Goal: Find specific page/section: Find specific page/section

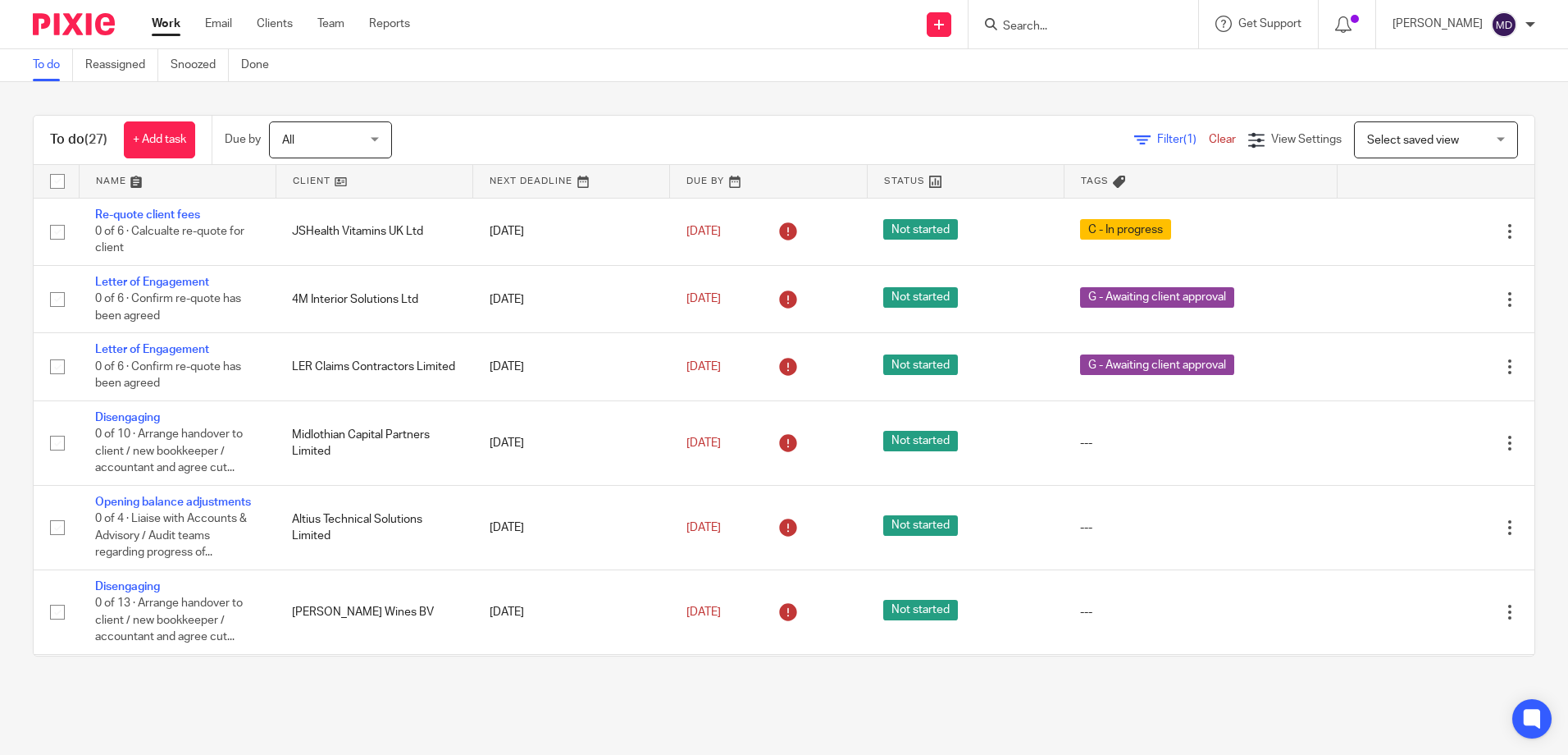
click at [1110, 28] on input "Search" at bounding box center [1075, 27] width 147 height 15
type input "OAKFEILD"
click at [1125, 62] on link at bounding box center [1102, 64] width 209 height 25
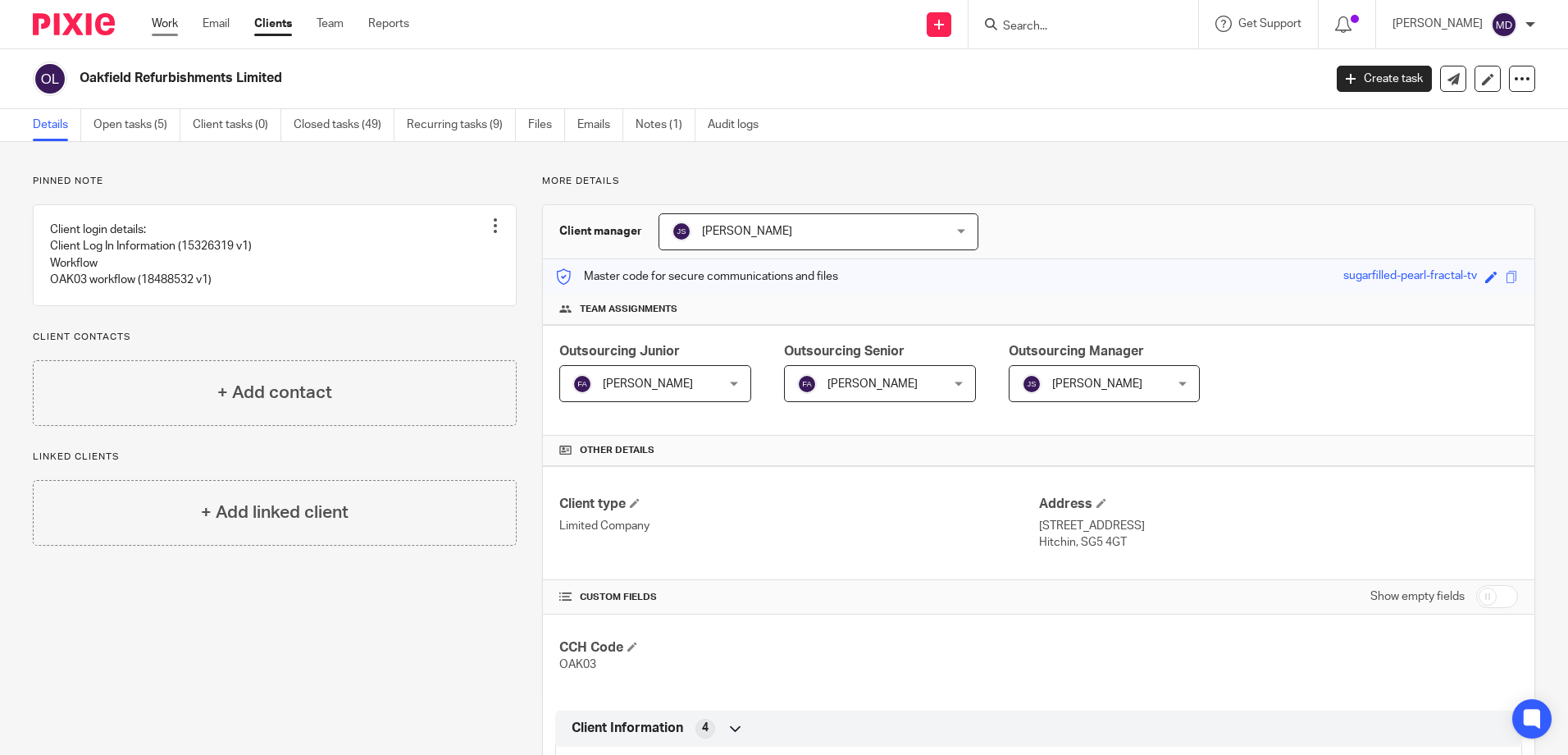
click at [166, 31] on link "Work" at bounding box center [165, 24] width 27 height 16
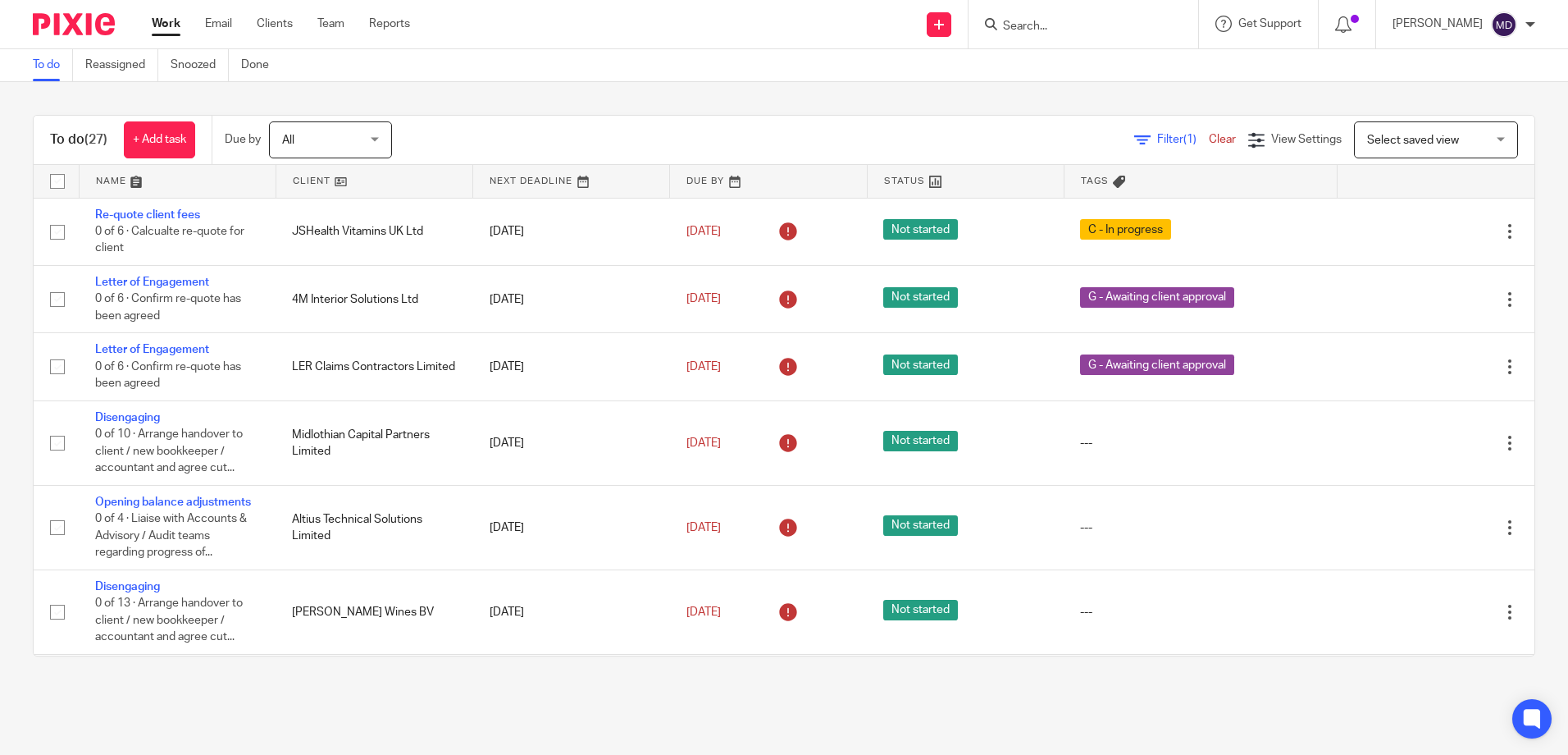
click at [1081, 183] on span "Tags" at bounding box center [1094, 181] width 27 height 9
click at [113, 181] on link at bounding box center [177, 181] width 196 height 33
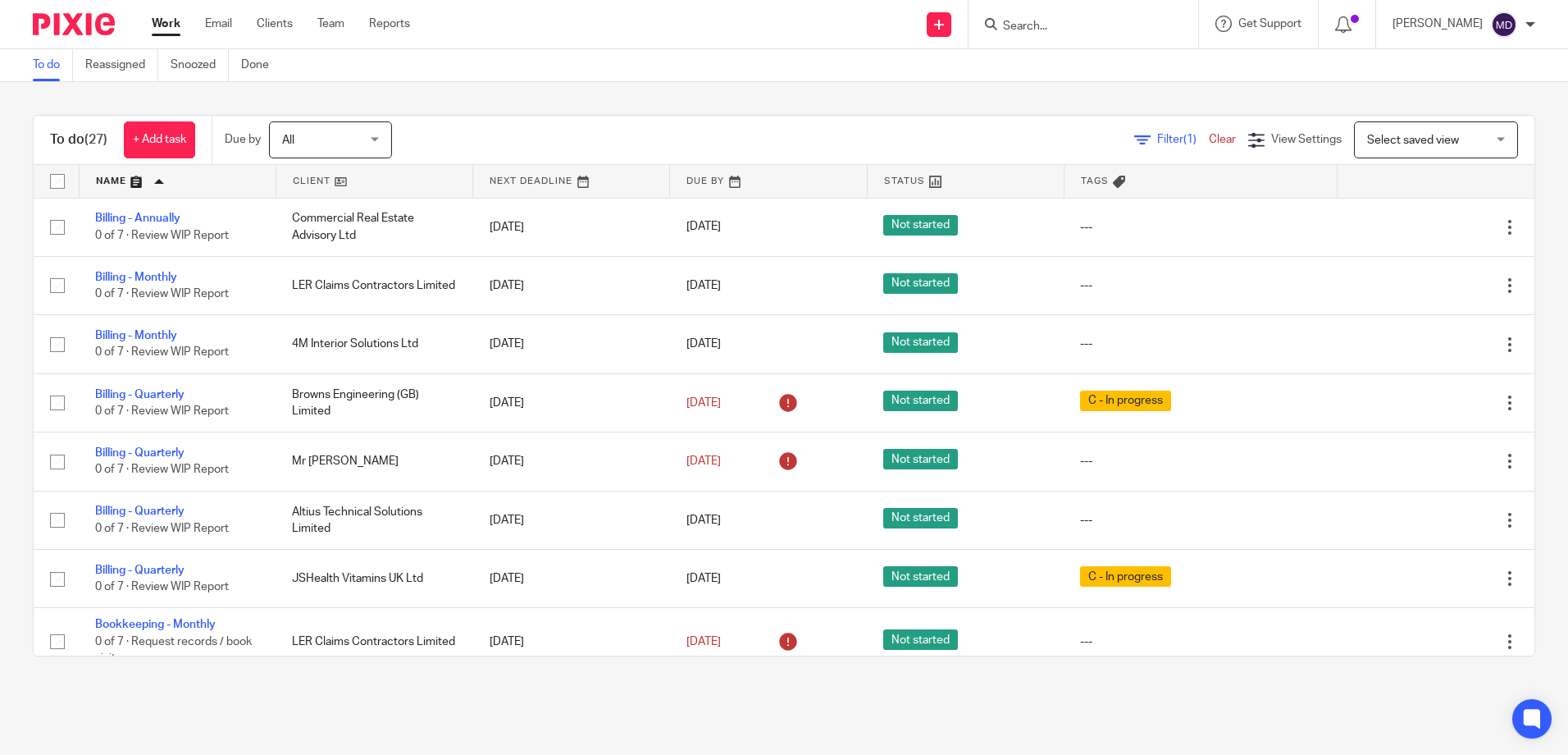
click at [1056, 33] on input "Search" at bounding box center [1075, 27] width 147 height 15
type input "acorn"
click at [1087, 67] on link at bounding box center [1099, 64] width 203 height 25
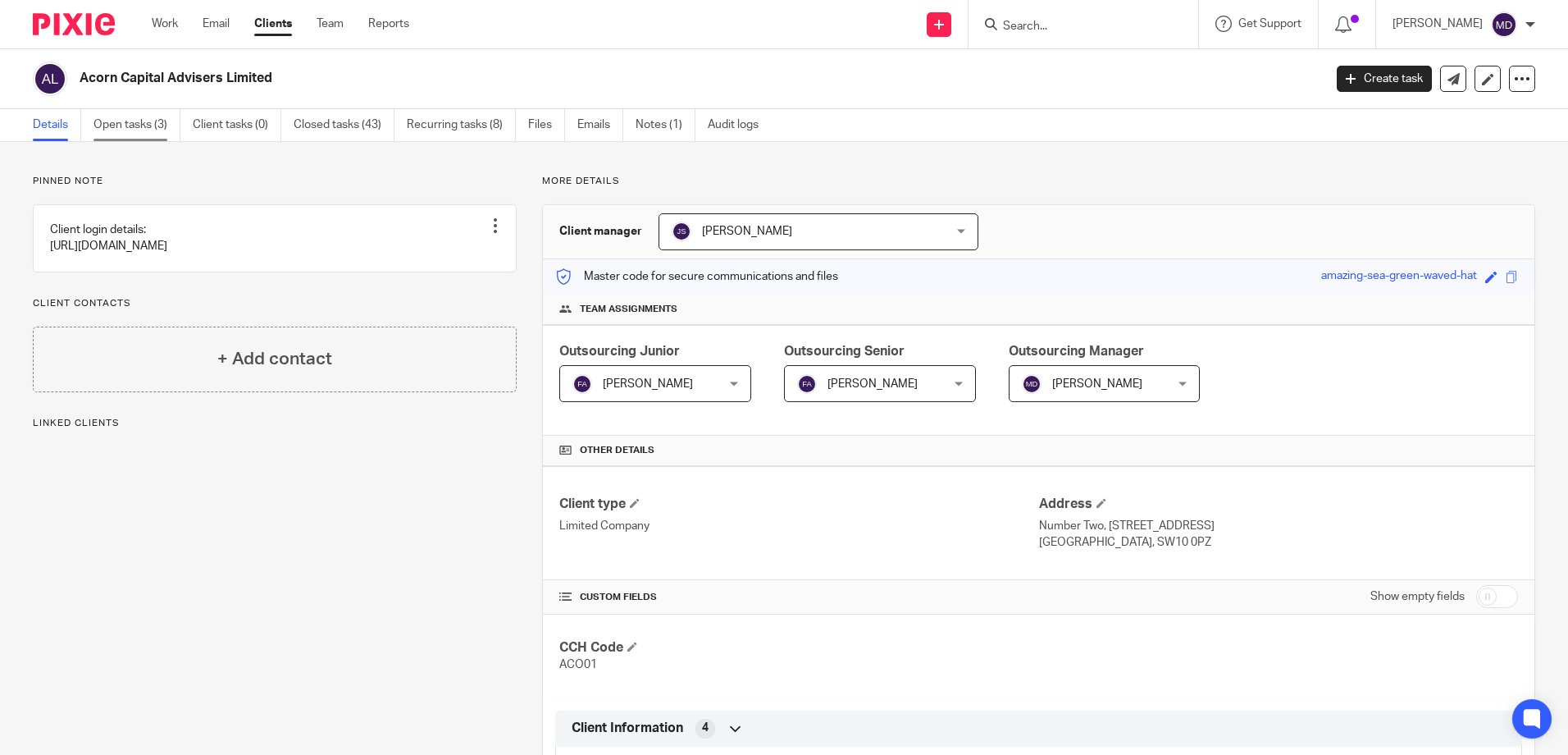
click at [145, 125] on link "Open tasks (3)" at bounding box center [137, 125] width 87 height 32
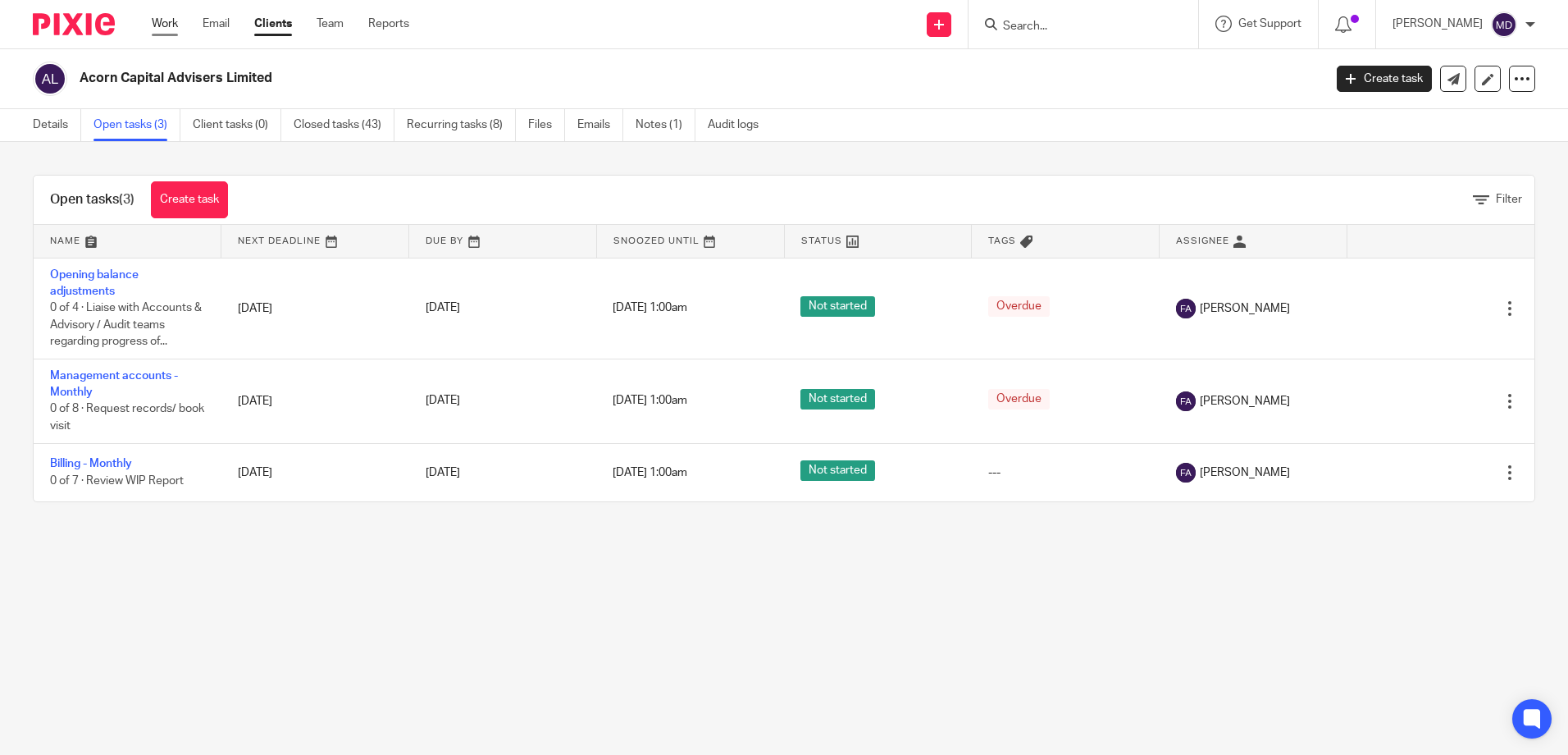
click at [161, 19] on link "Work" at bounding box center [165, 24] width 27 height 16
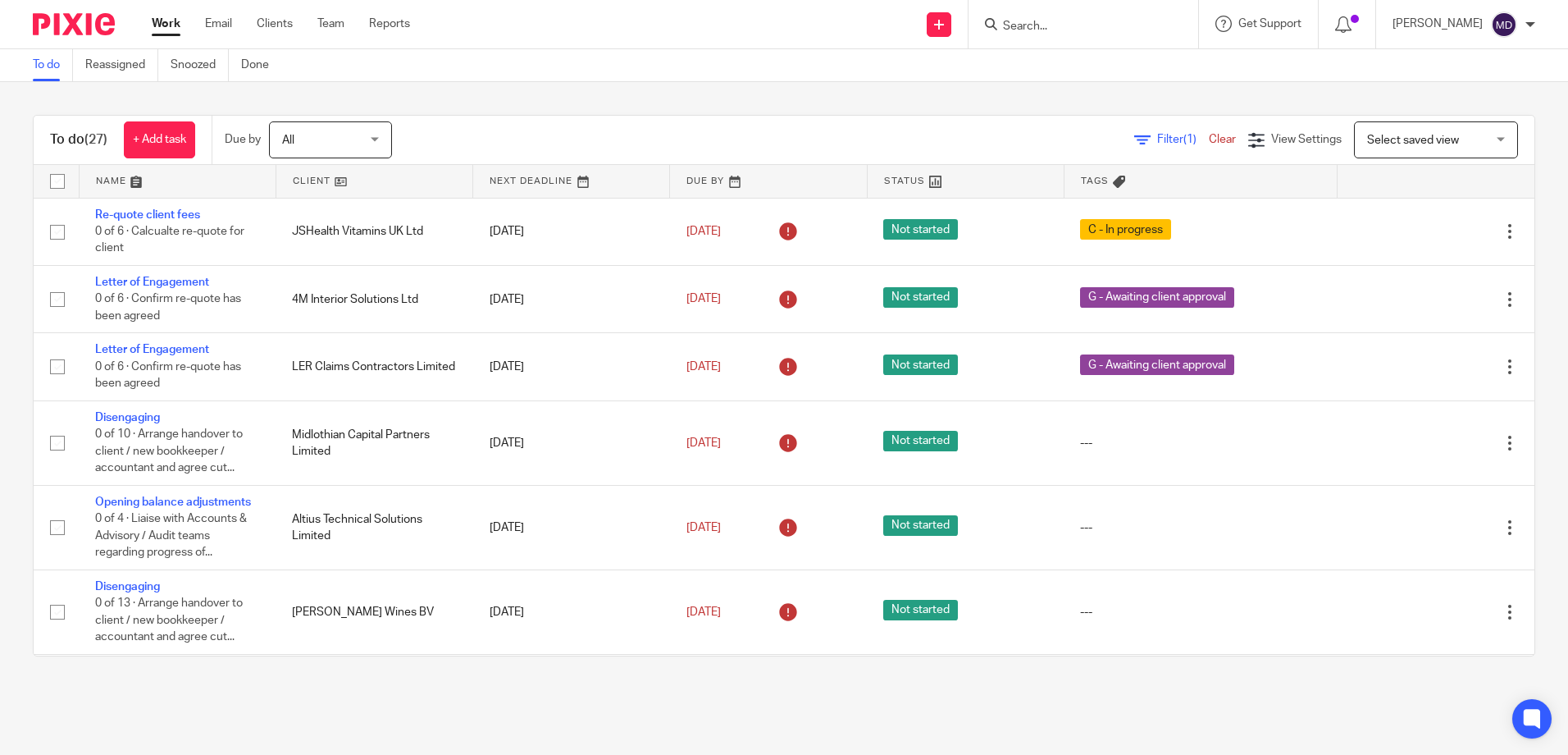
click at [106, 179] on link at bounding box center [177, 181] width 196 height 33
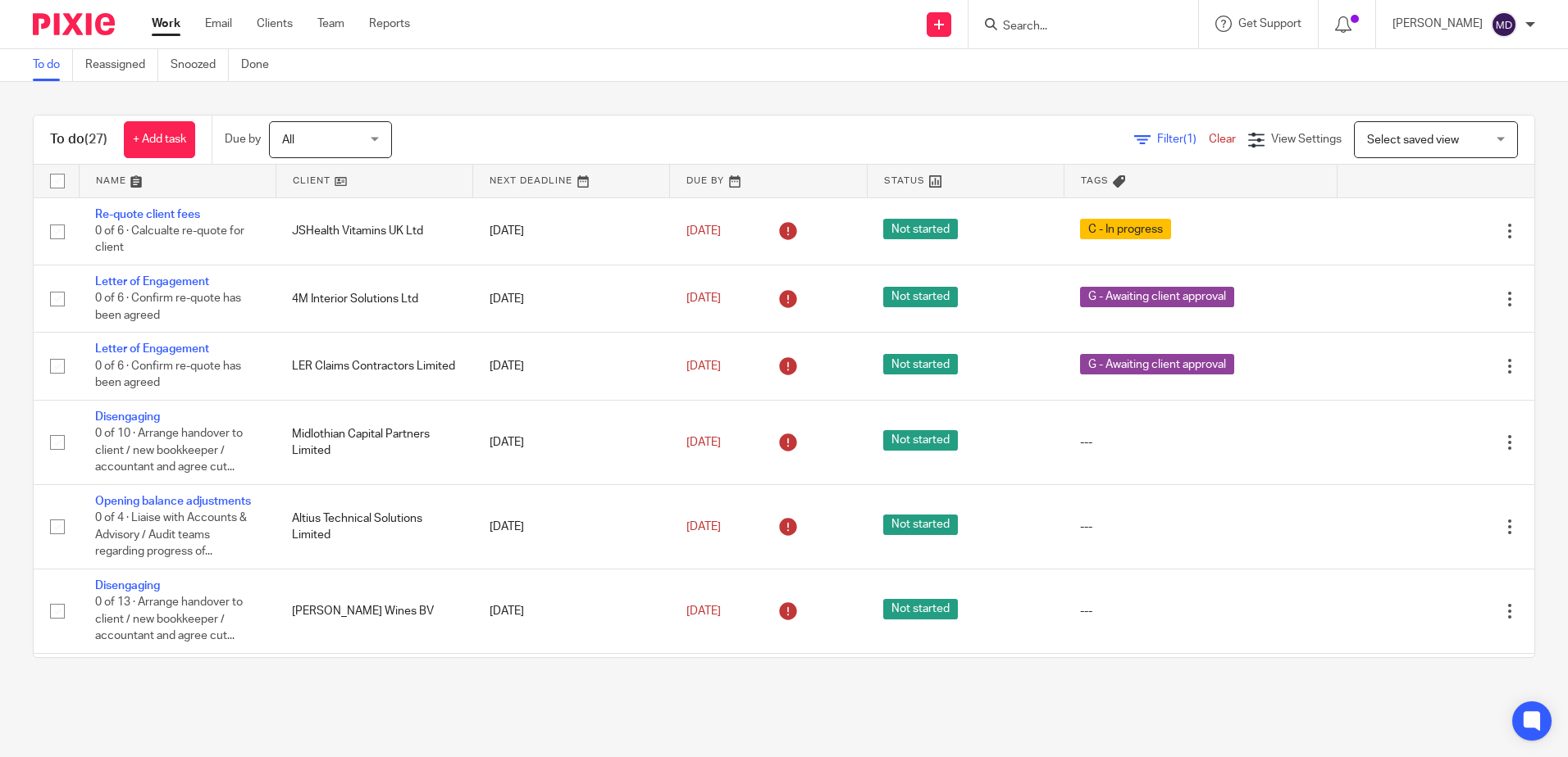
click at [105, 182] on link at bounding box center [177, 181] width 196 height 33
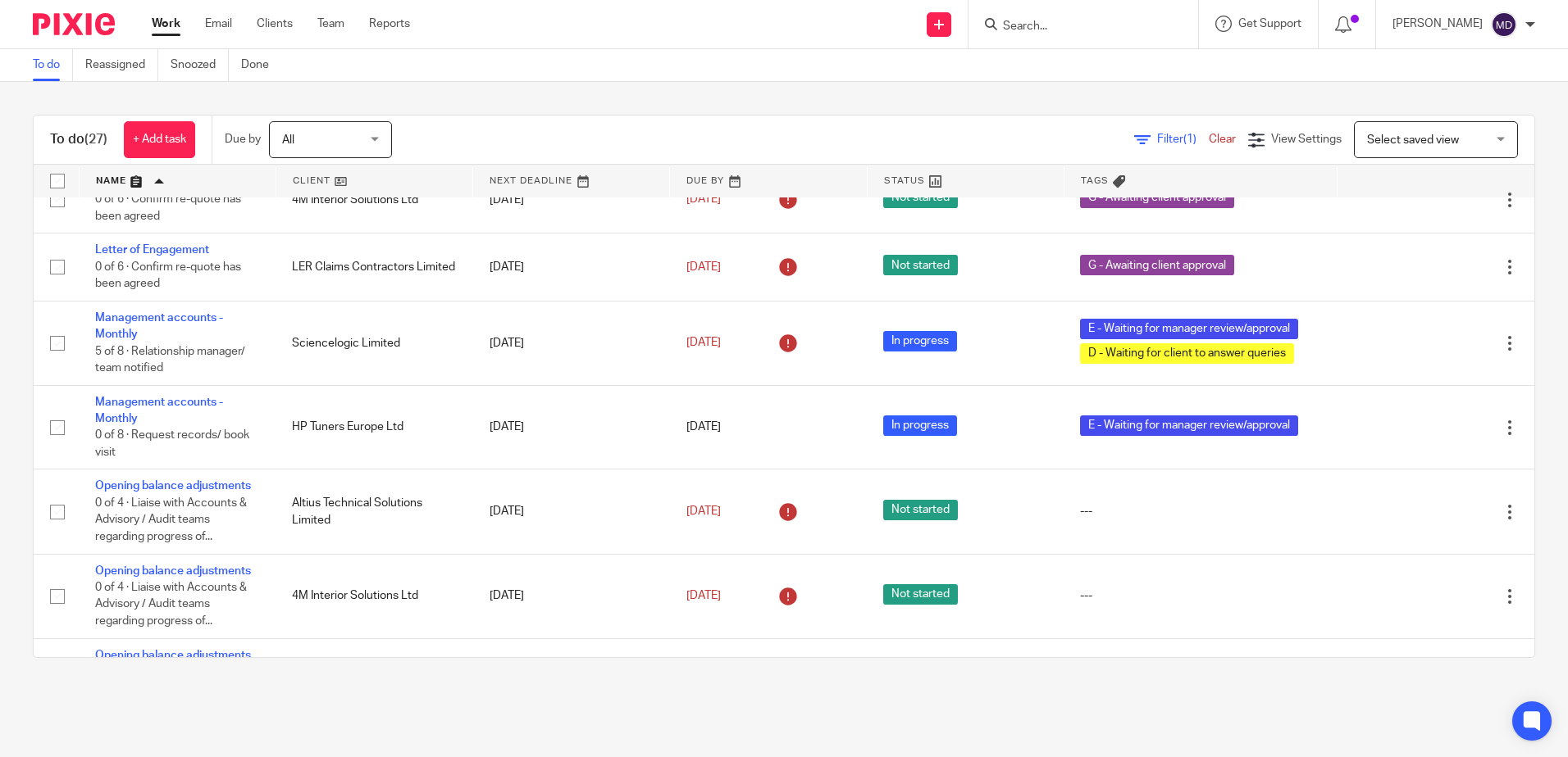
scroll to position [1229, 0]
